Goal: Information Seeking & Learning: Compare options

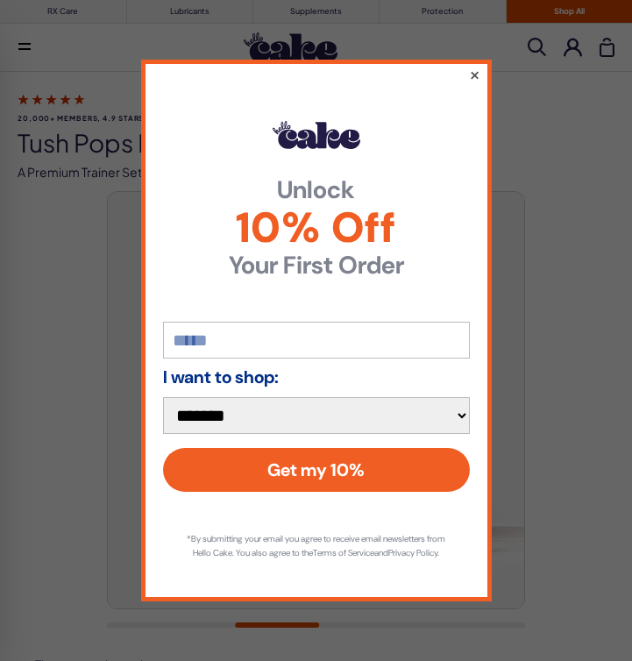
click at [472, 64] on button "×" at bounding box center [473, 74] width 11 height 21
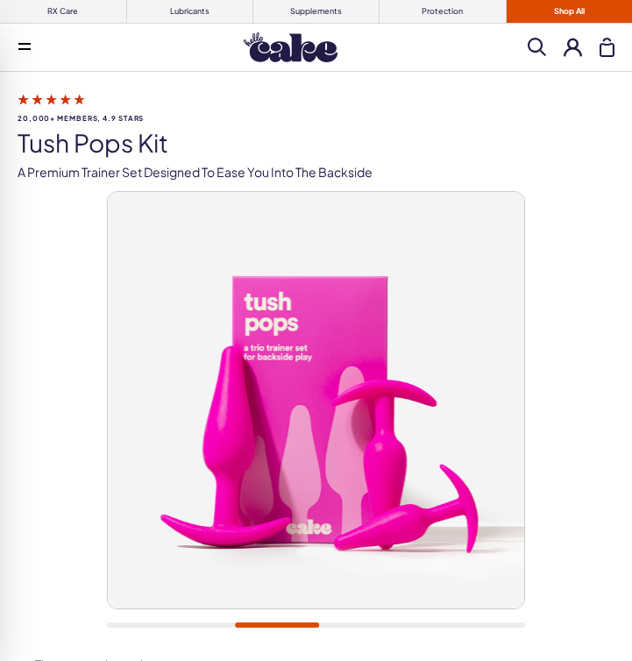
click at [301, 392] on img at bounding box center [316, 400] width 417 height 417
click at [288, 447] on img at bounding box center [316, 400] width 417 height 417
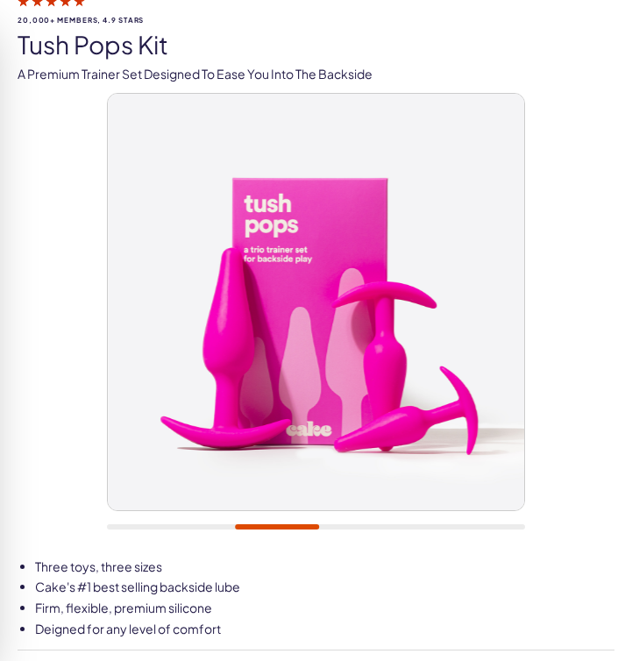
scroll to position [174, 0]
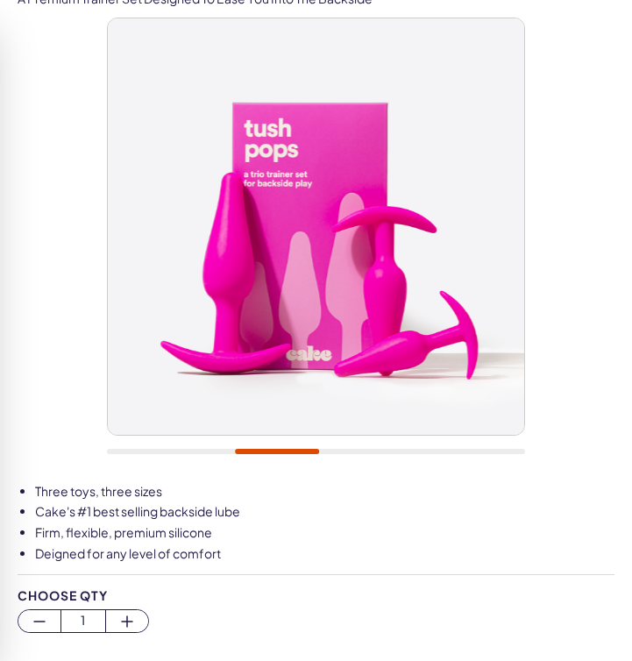
click at [338, 451] on div at bounding box center [316, 451] width 418 height 5
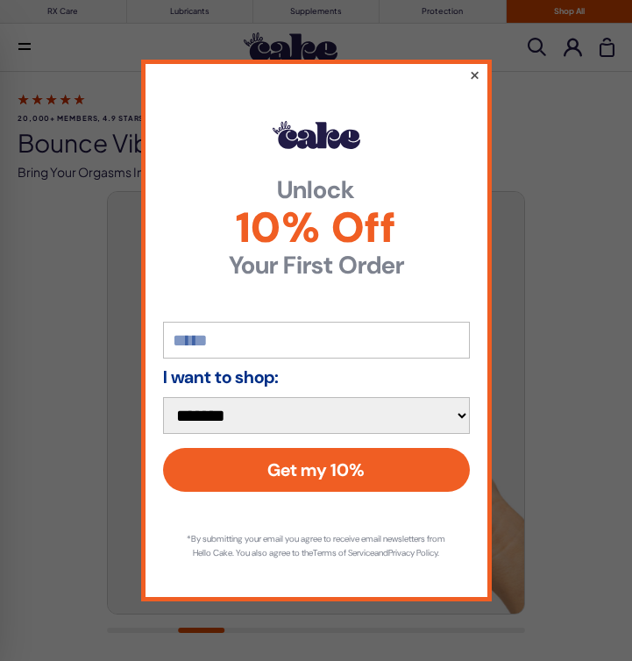
click at [475, 64] on button "×" at bounding box center [473, 74] width 11 height 21
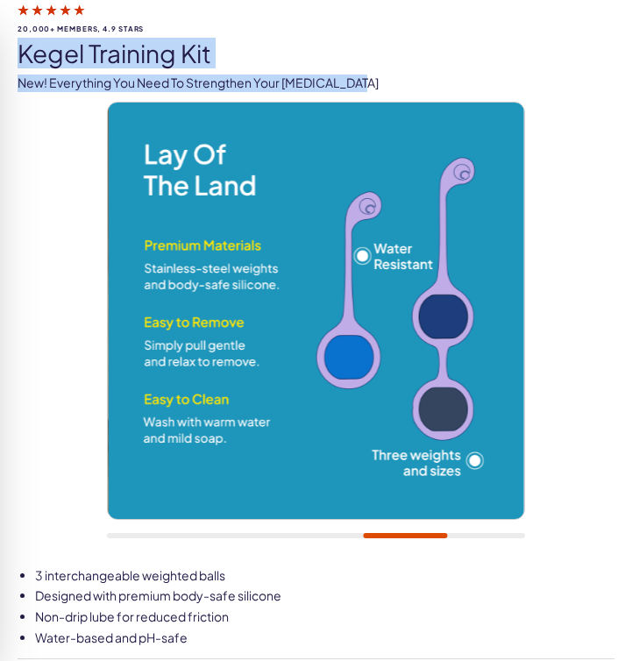
scroll to position [252, 0]
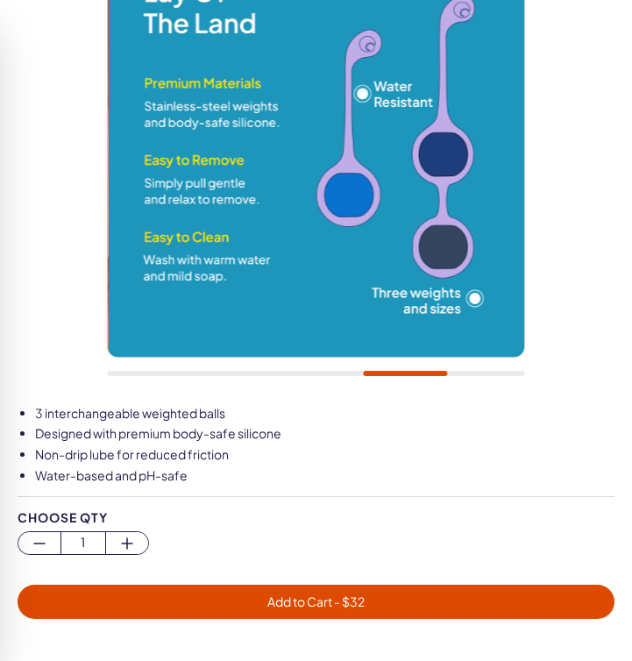
click at [265, 390] on div at bounding box center [316, 166] width 418 height 455
click at [276, 377] on div at bounding box center [316, 166] width 418 height 455
click at [282, 371] on div at bounding box center [316, 373] width 418 height 5
